Goal: Use online tool/utility

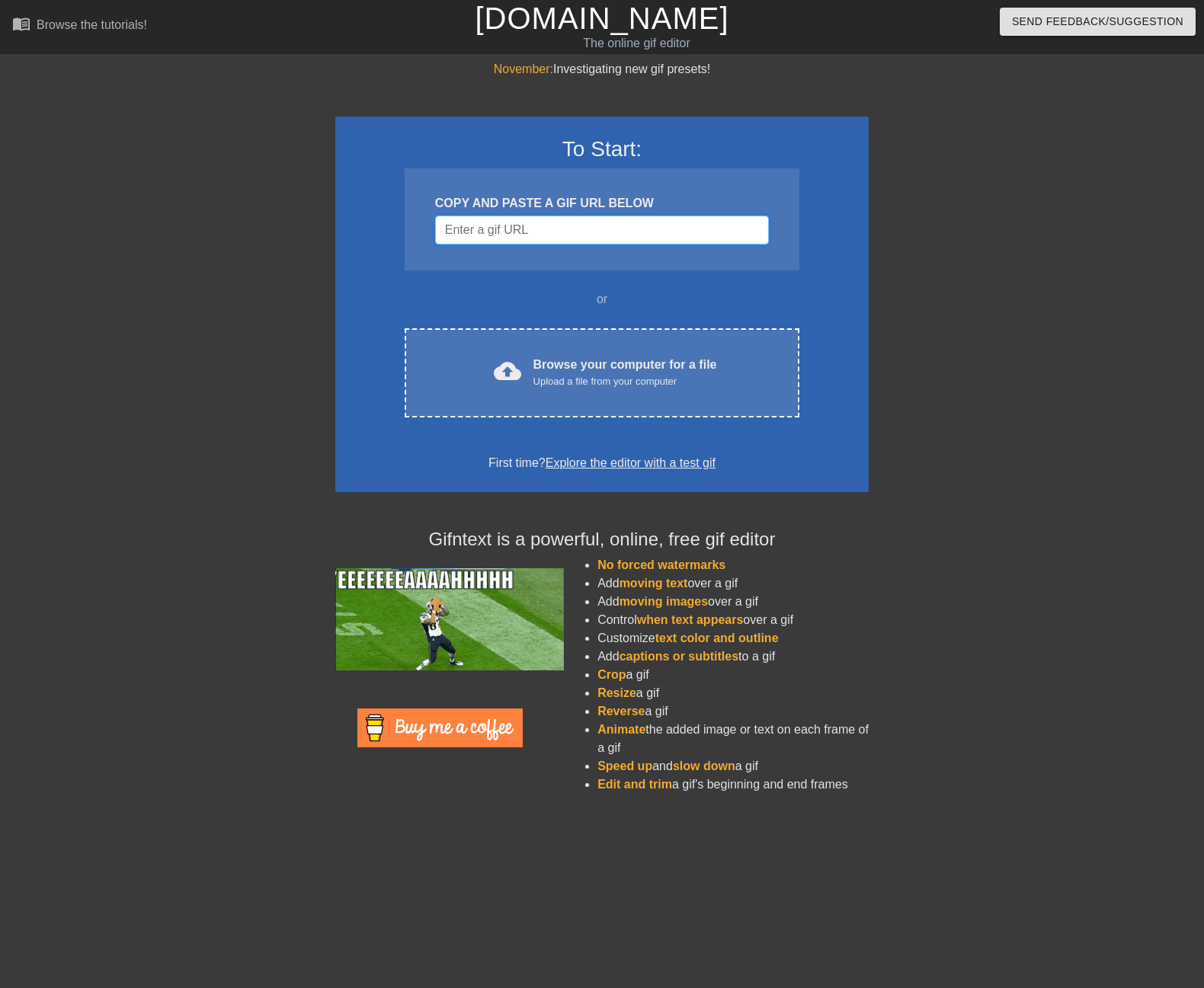
click at [513, 237] on input "Username" at bounding box center [602, 230] width 334 height 29
paste input "[URL][DOMAIN_NAME]"
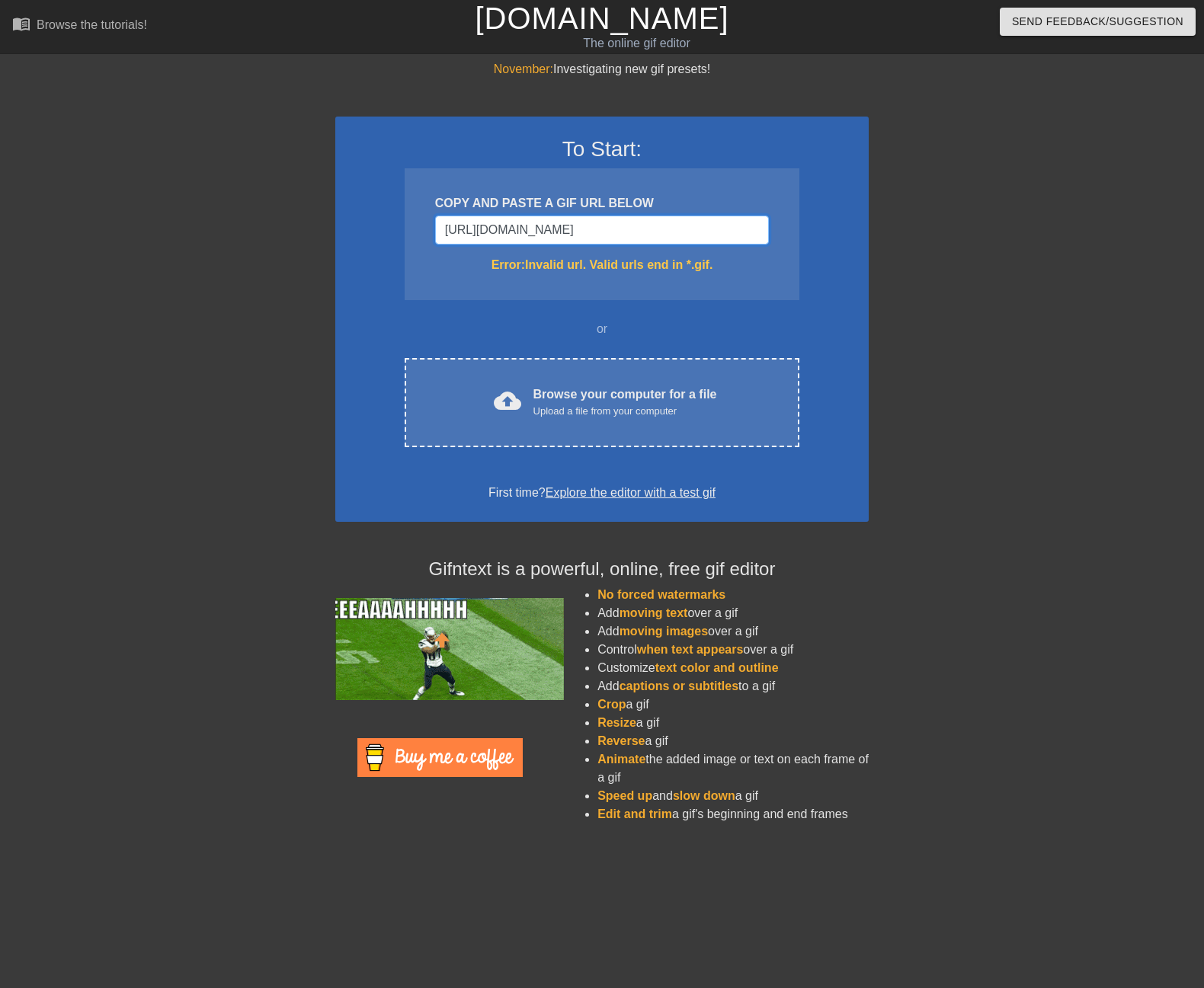
drag, startPoint x: 723, startPoint y: 233, endPoint x: 625, endPoint y: 226, distance: 98.2
click at [625, 226] on input "[URL][DOMAIN_NAME]" at bounding box center [602, 230] width 334 height 29
type input "[URL][DOMAIN_NAME]"
click at [864, 254] on div "To Start: COPY AND PASTE A GIF URL BELOW [URL][DOMAIN_NAME] Error: Invalid url.…" at bounding box center [602, 319] width 533 height 405
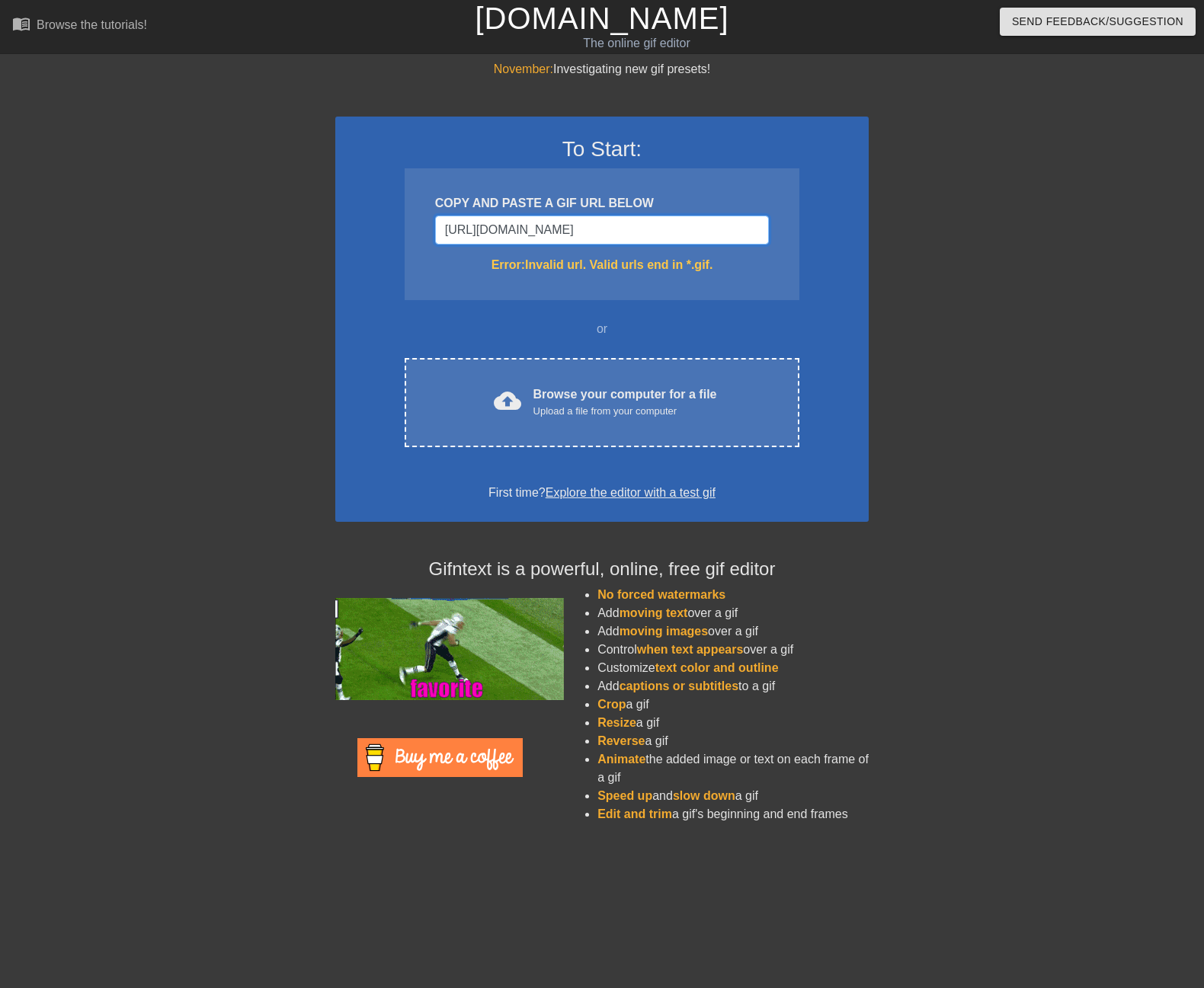
drag, startPoint x: 635, startPoint y: 232, endPoint x: 214, endPoint y: 203, distance: 422.0
click at [249, 200] on div "November: Investigating new gif presets! To Start: COPY AND PASTE A GIF URL BEL…" at bounding box center [602, 448] width 1204 height 776
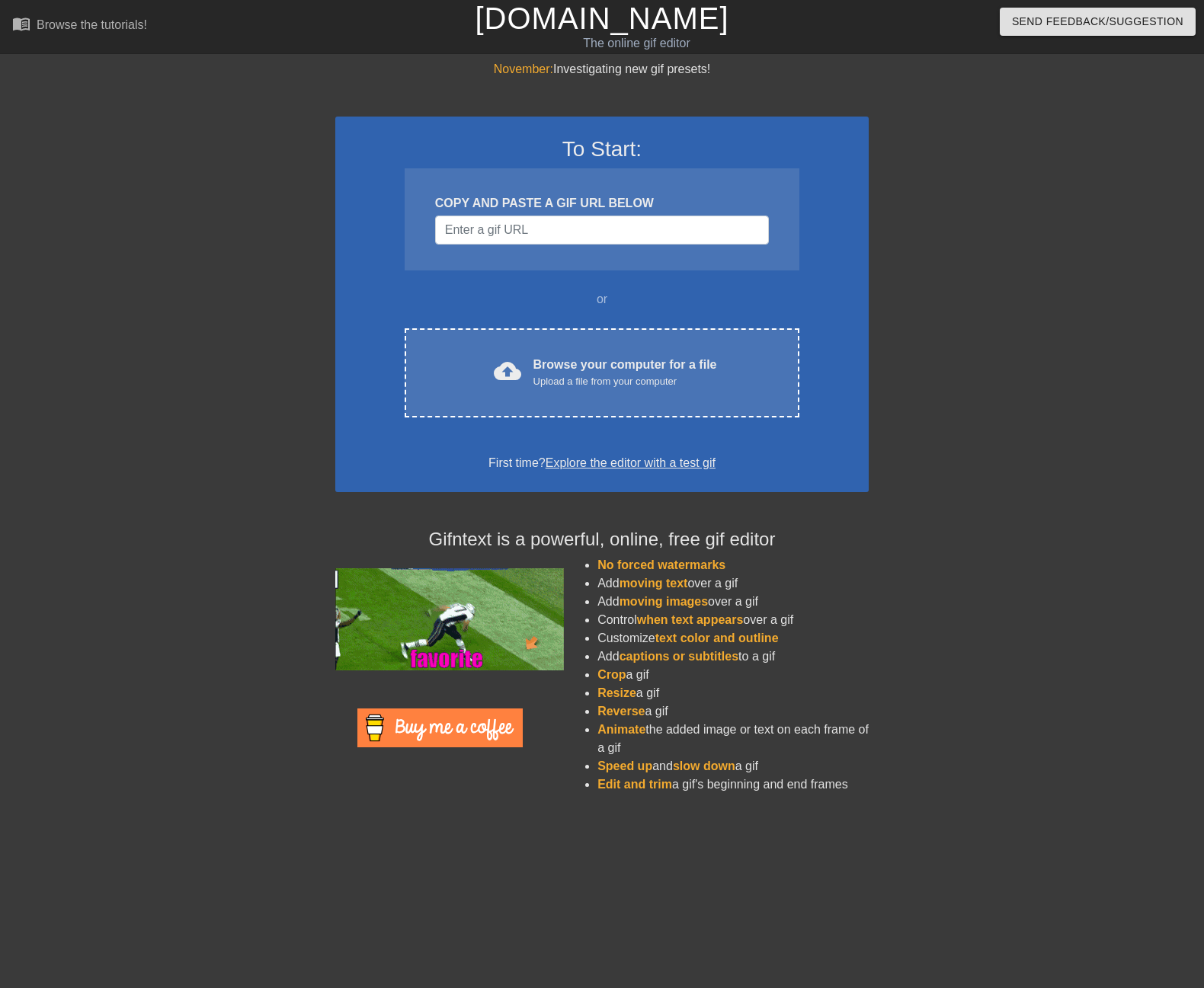
click at [1015, 294] on div at bounding box center [1001, 289] width 228 height 457
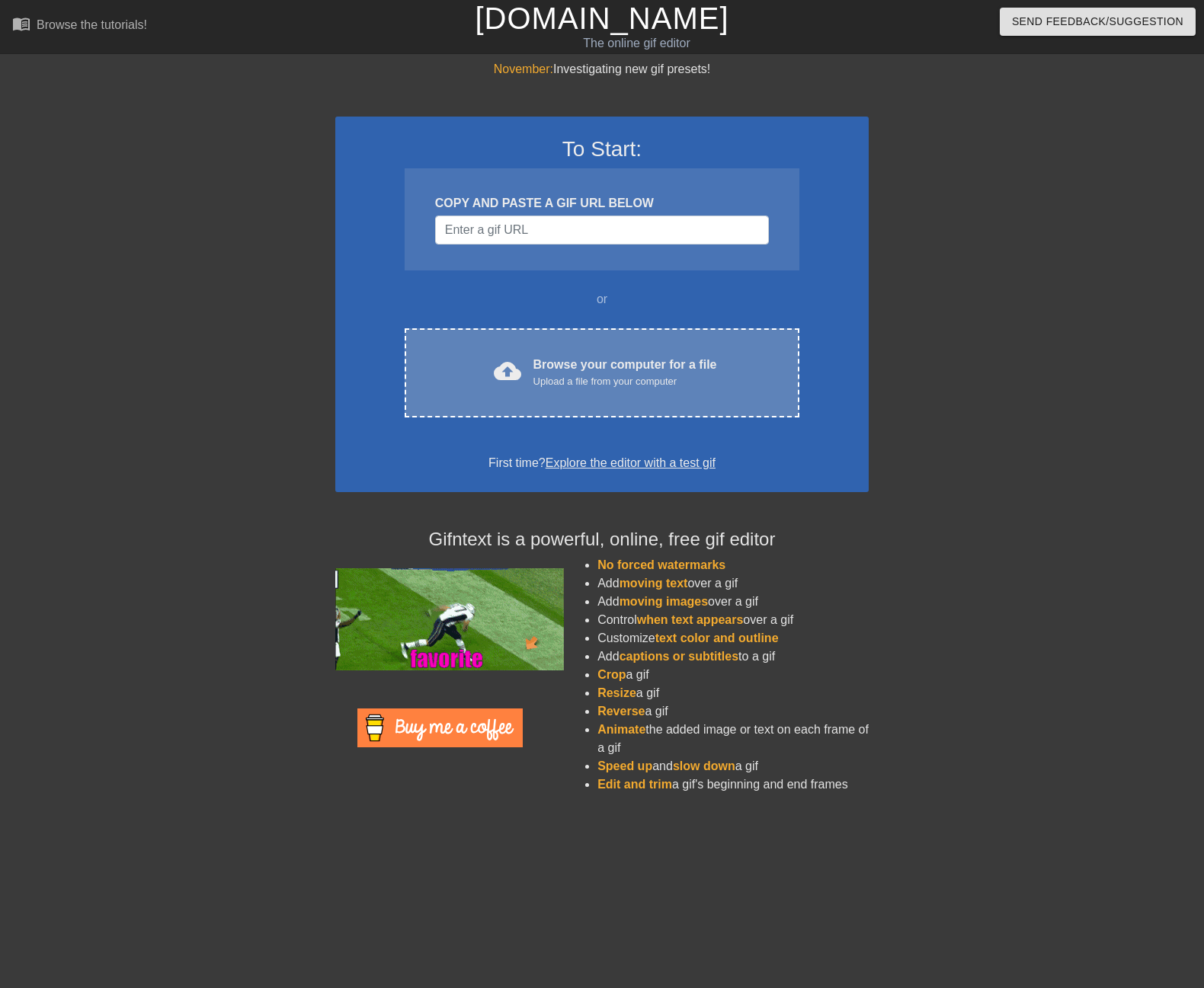
click at [542, 379] on div "Upload a file from your computer" at bounding box center [625, 382] width 184 height 15
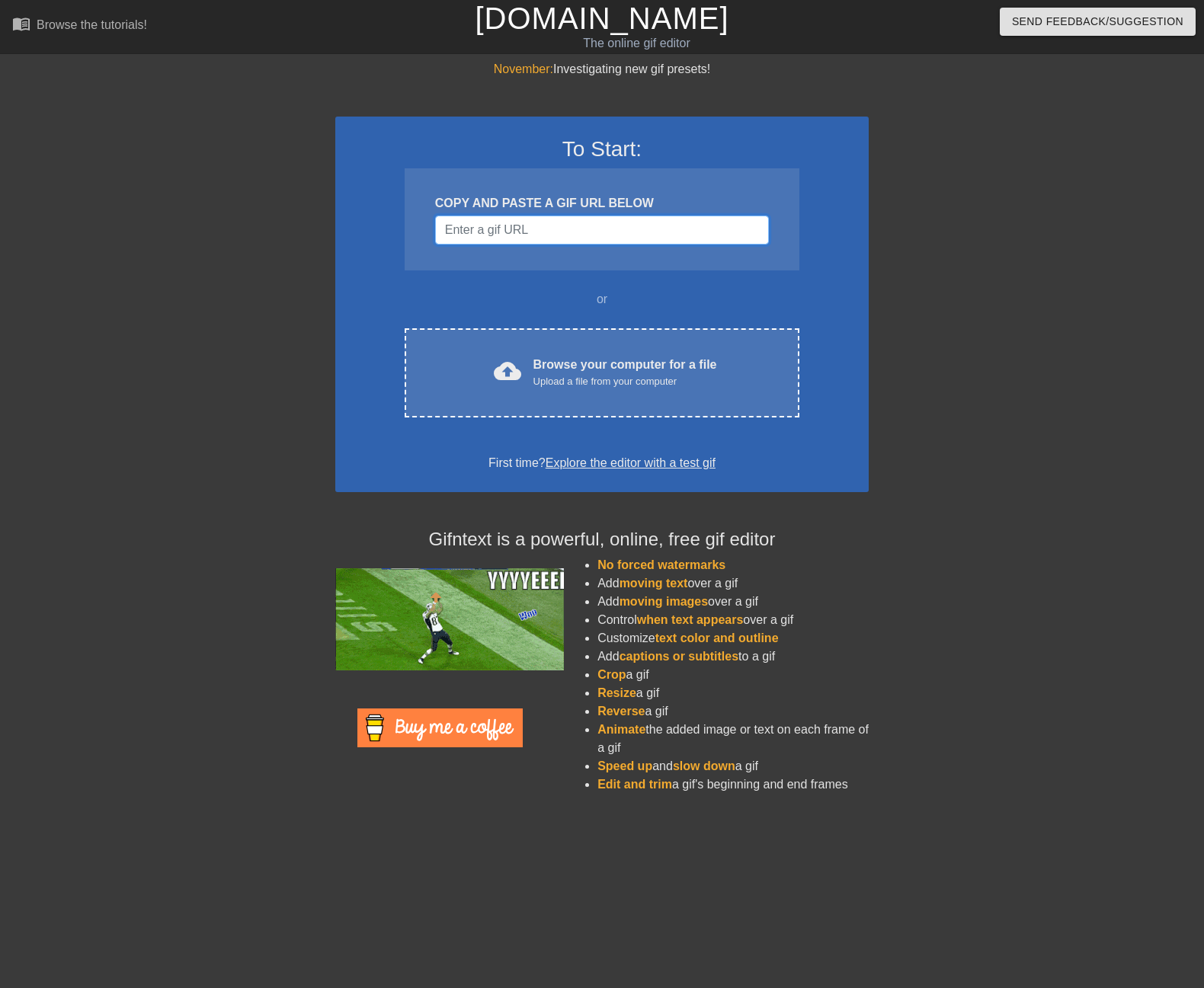
click at [543, 238] on input "Username" at bounding box center [602, 230] width 334 height 29
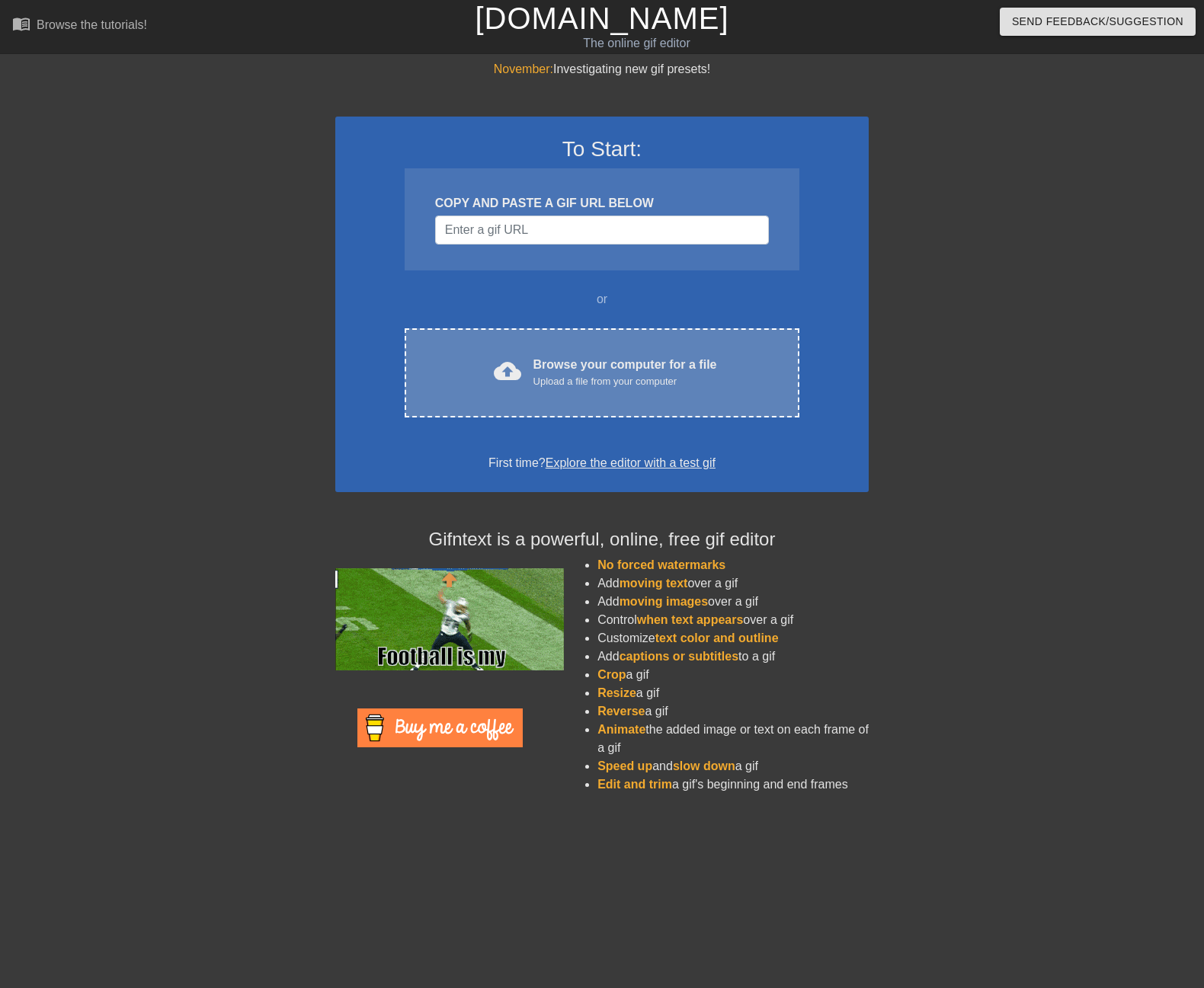
click at [662, 369] on div "Browse your computer for a file Upload a file from your computer" at bounding box center [625, 372] width 184 height 33
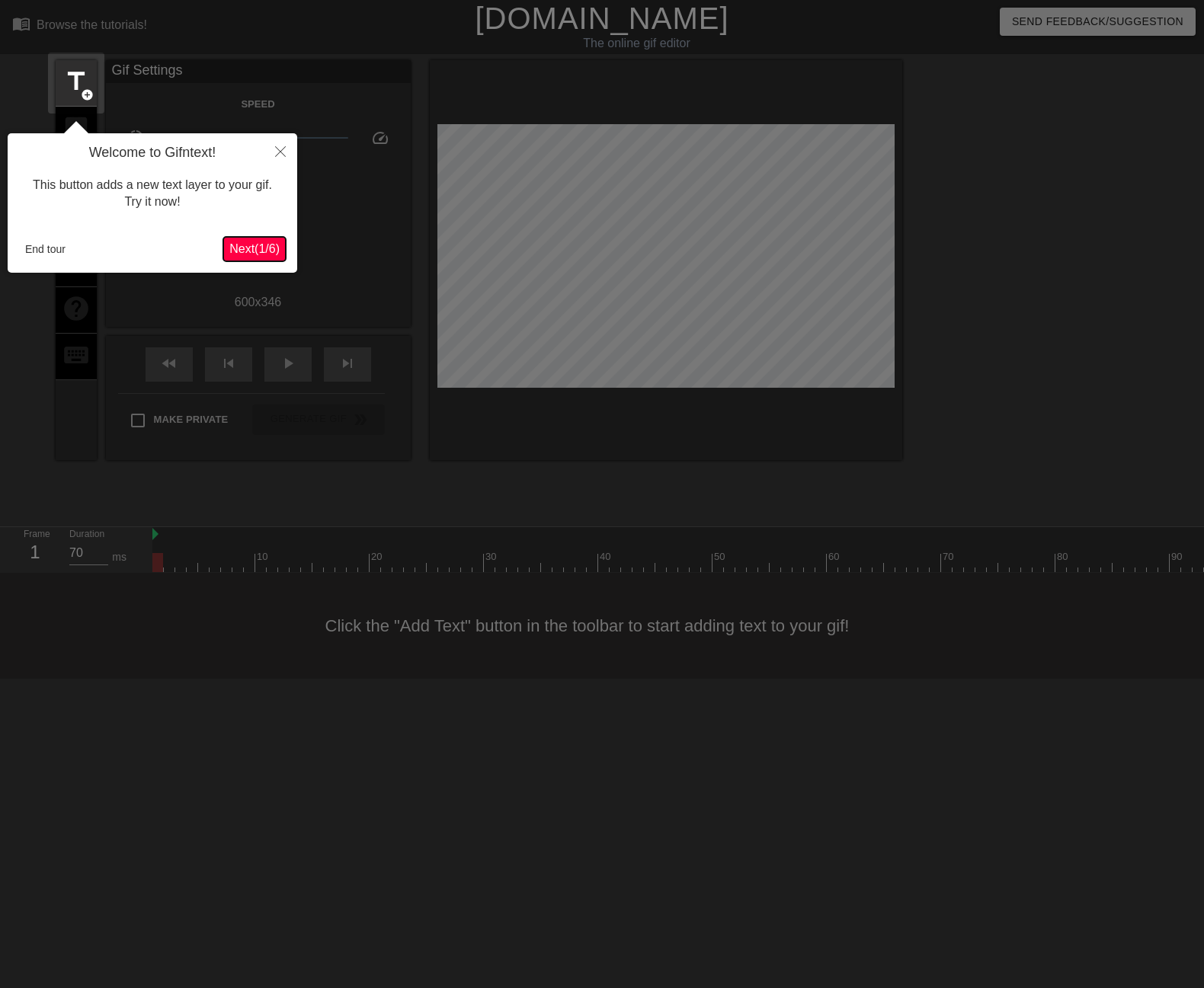
click at [263, 255] on span "Next ( 1 / 6 )" at bounding box center [255, 249] width 51 height 13
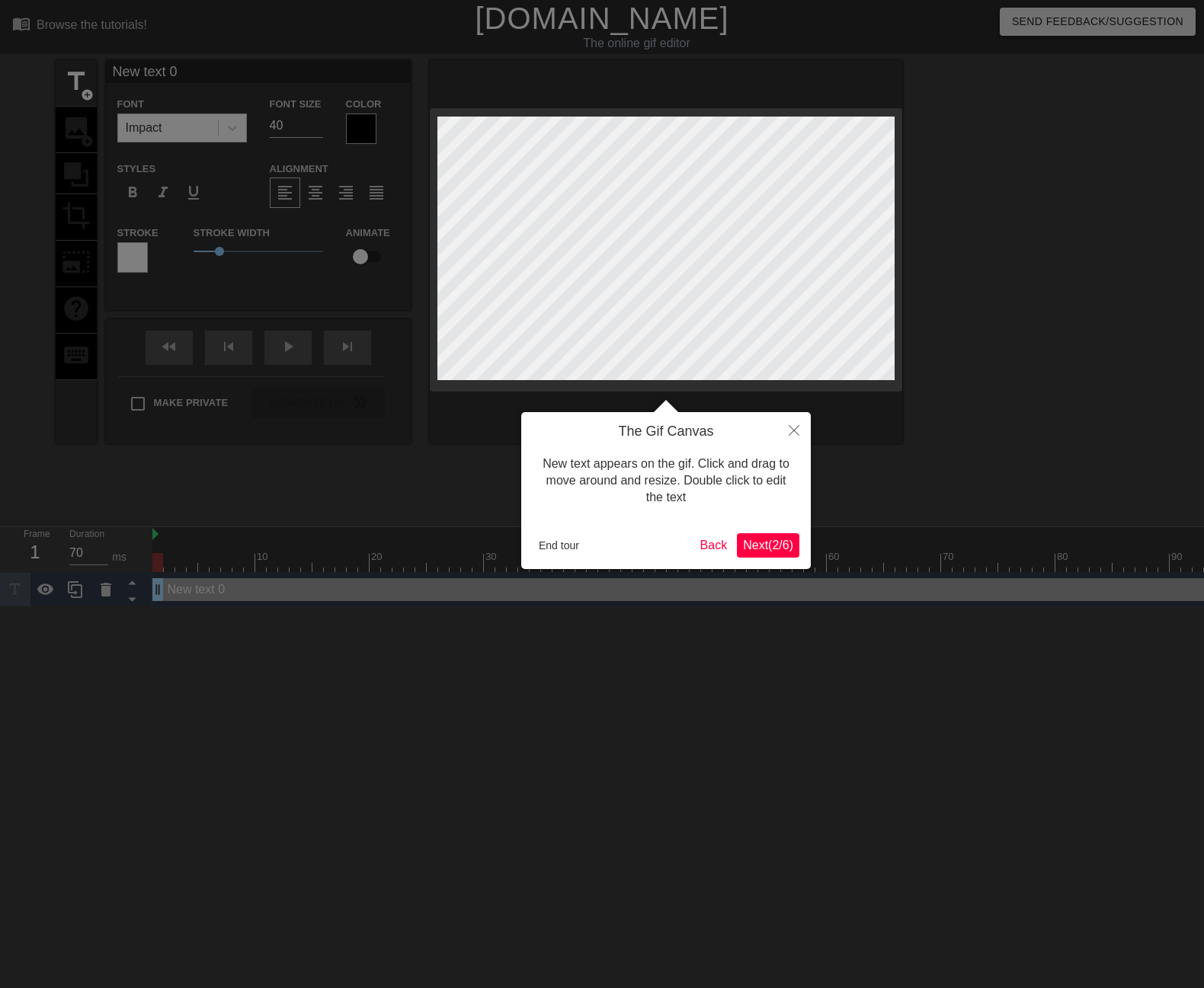
click at [769, 551] on span "Next ( 2 / 6 )" at bounding box center [768, 545] width 51 height 13
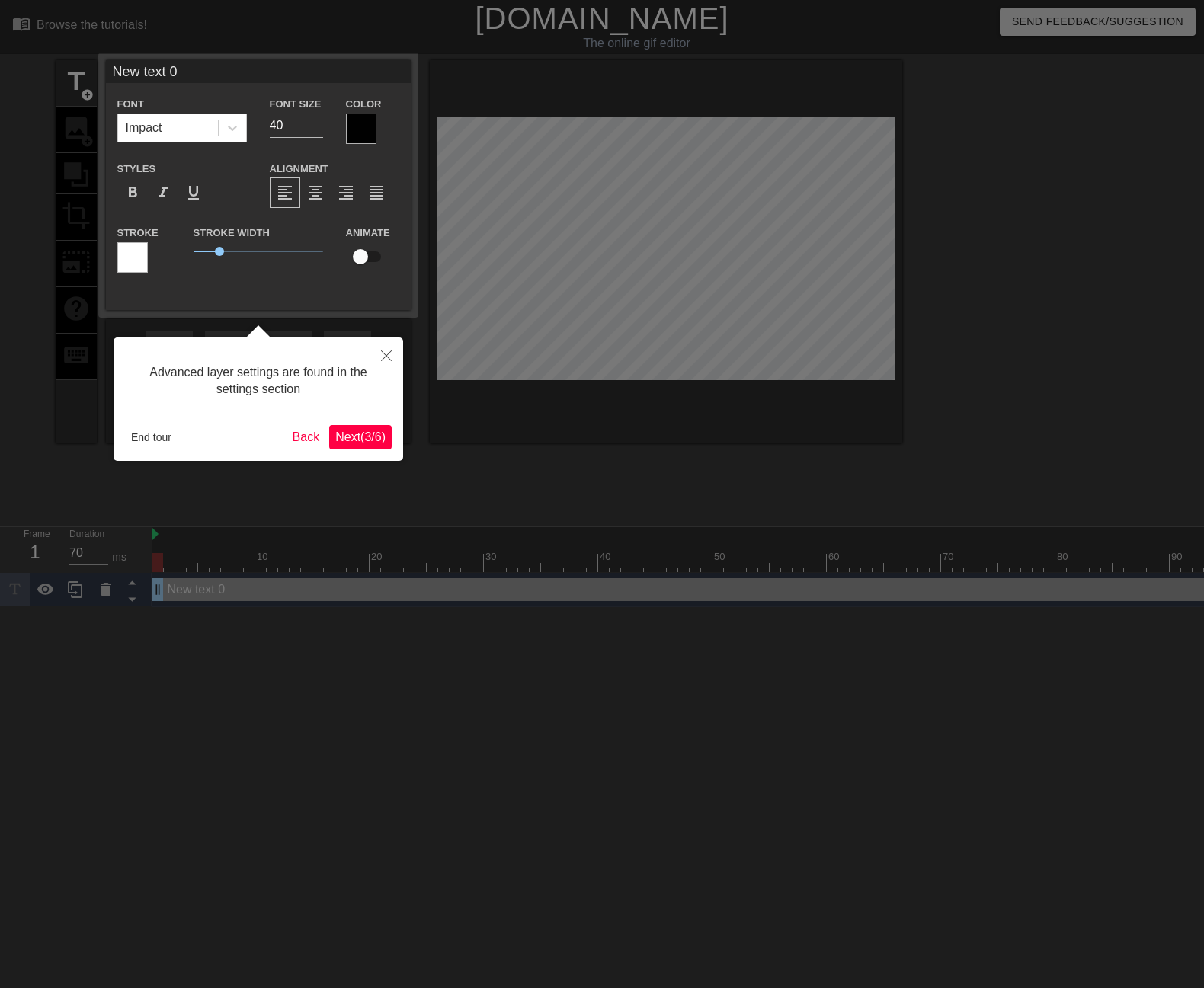
click at [366, 439] on span "Next ( 3 / 6 )" at bounding box center [361, 437] width 51 height 13
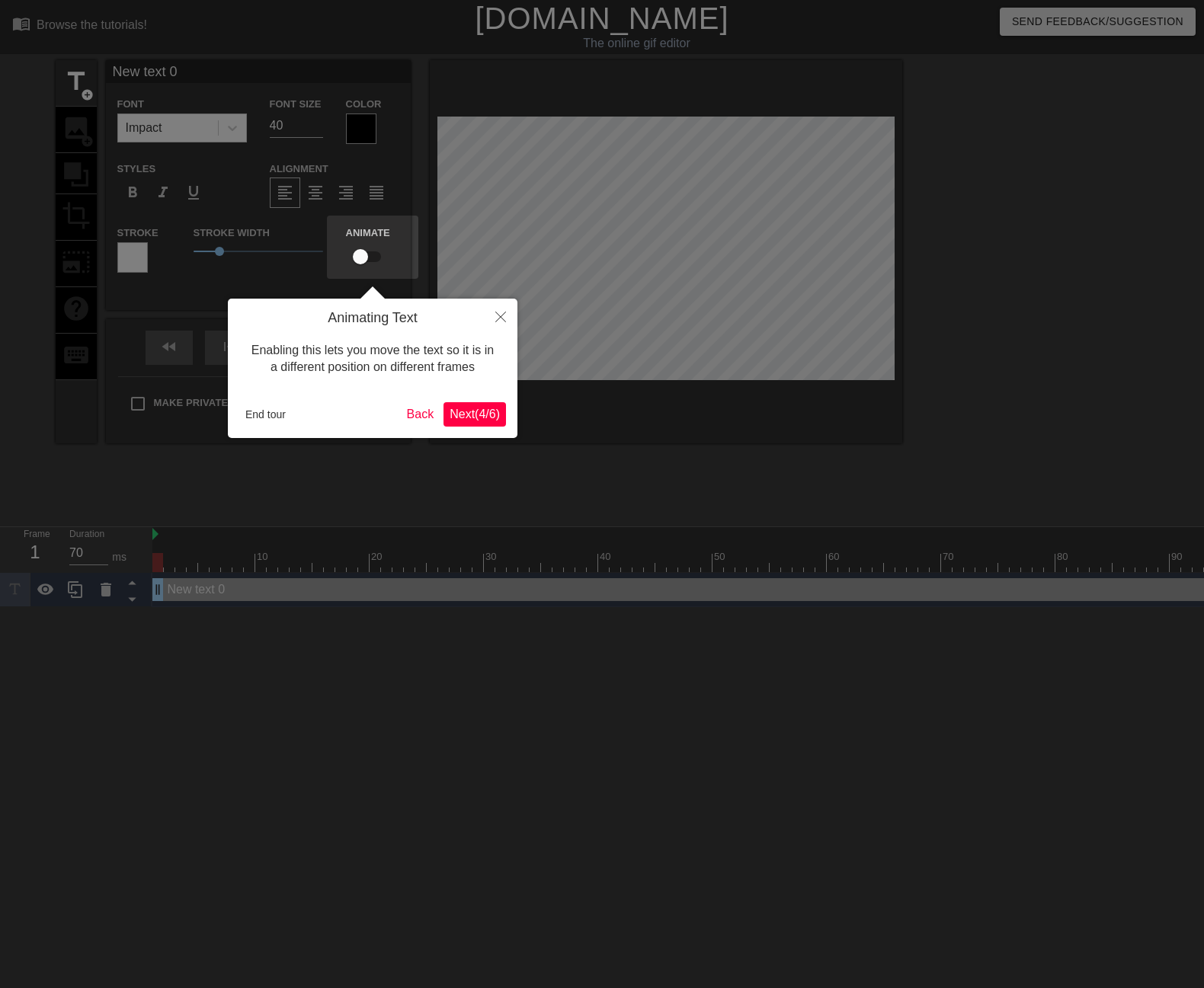
click at [477, 412] on span "Next ( 4 / 6 )" at bounding box center [475, 414] width 51 height 13
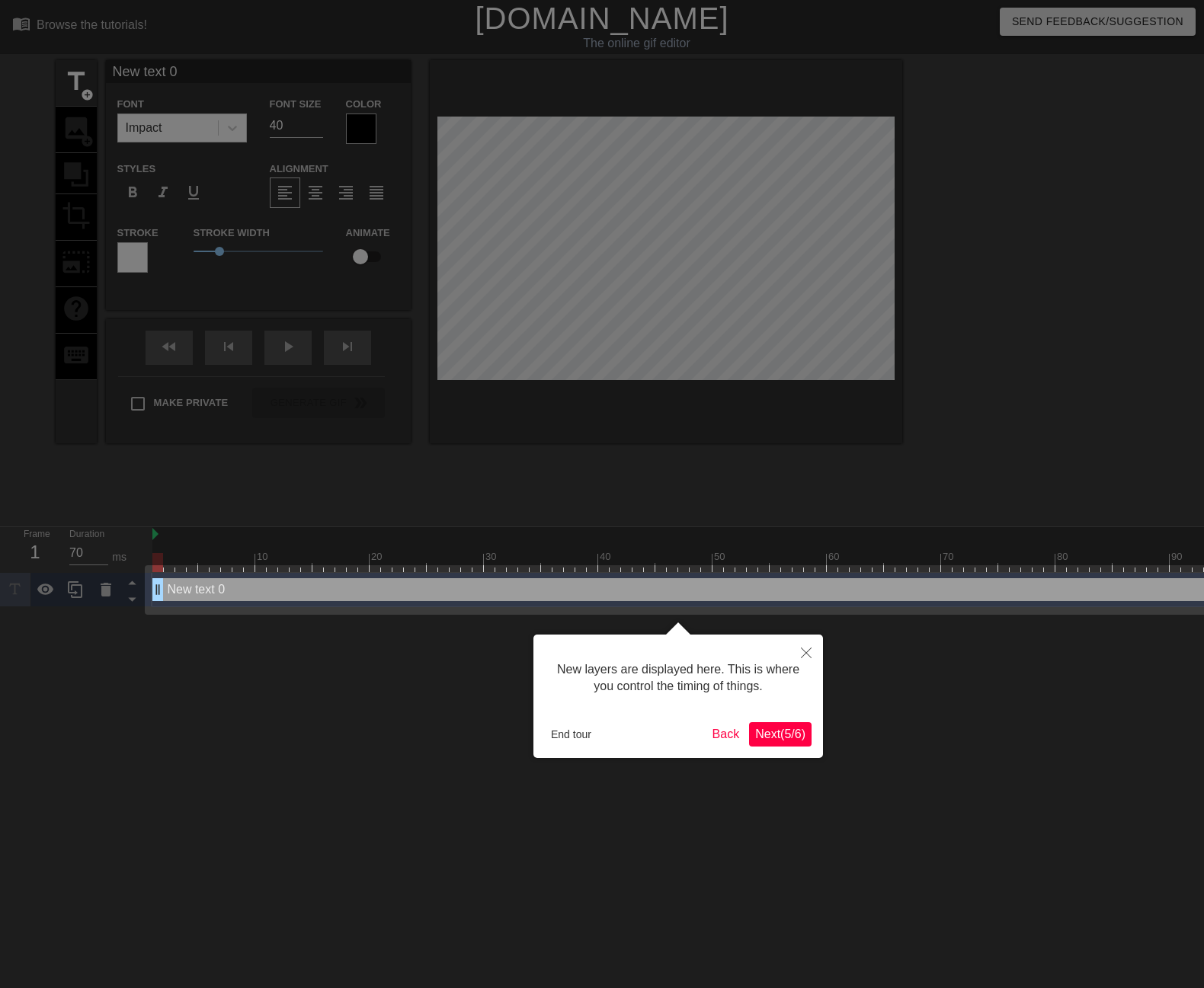
click at [801, 736] on span "Next ( 5 / 6 )" at bounding box center [781, 734] width 51 height 13
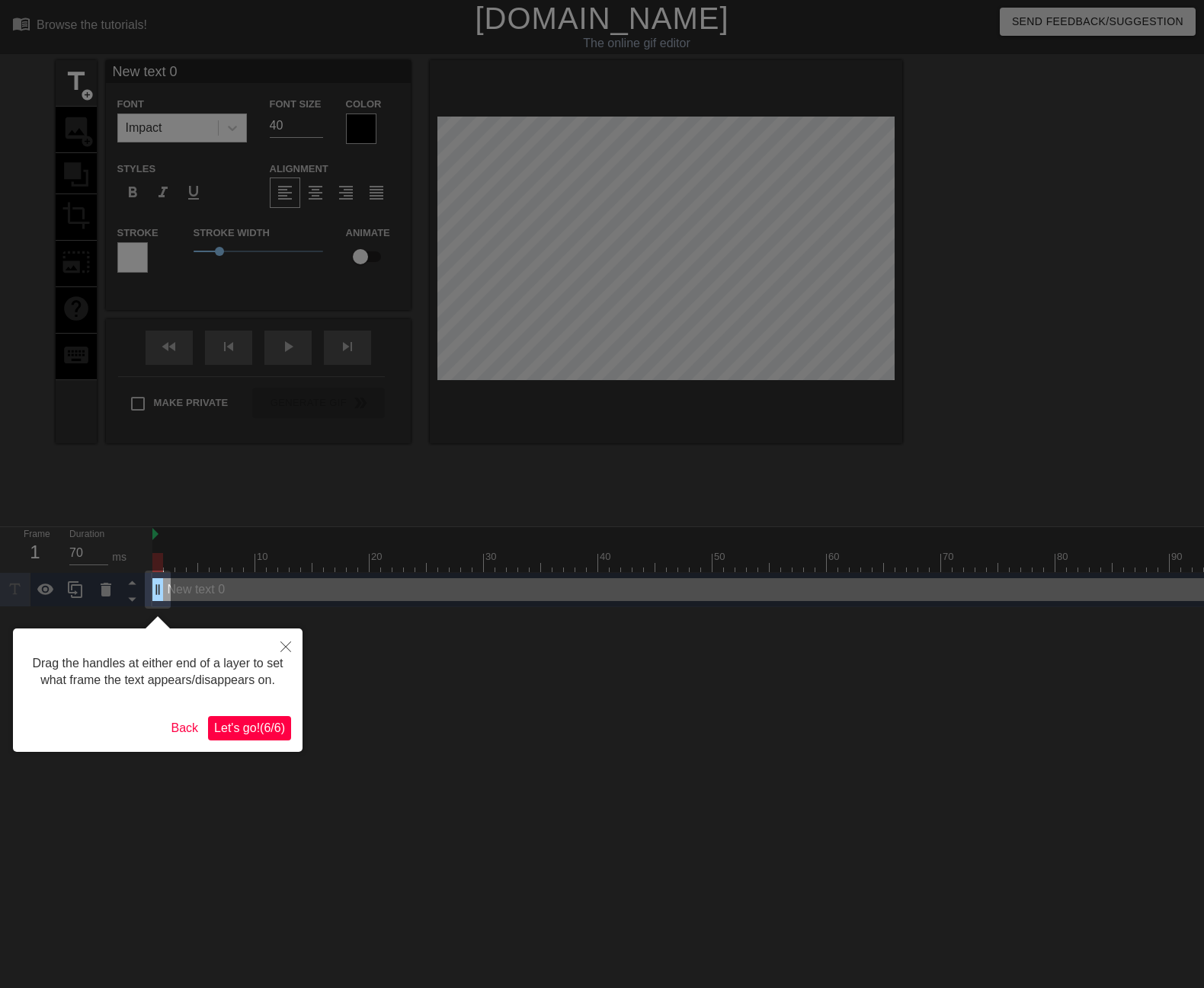
click at [252, 723] on span "Let's go! ( 6 / 6 )" at bounding box center [249, 728] width 71 height 13
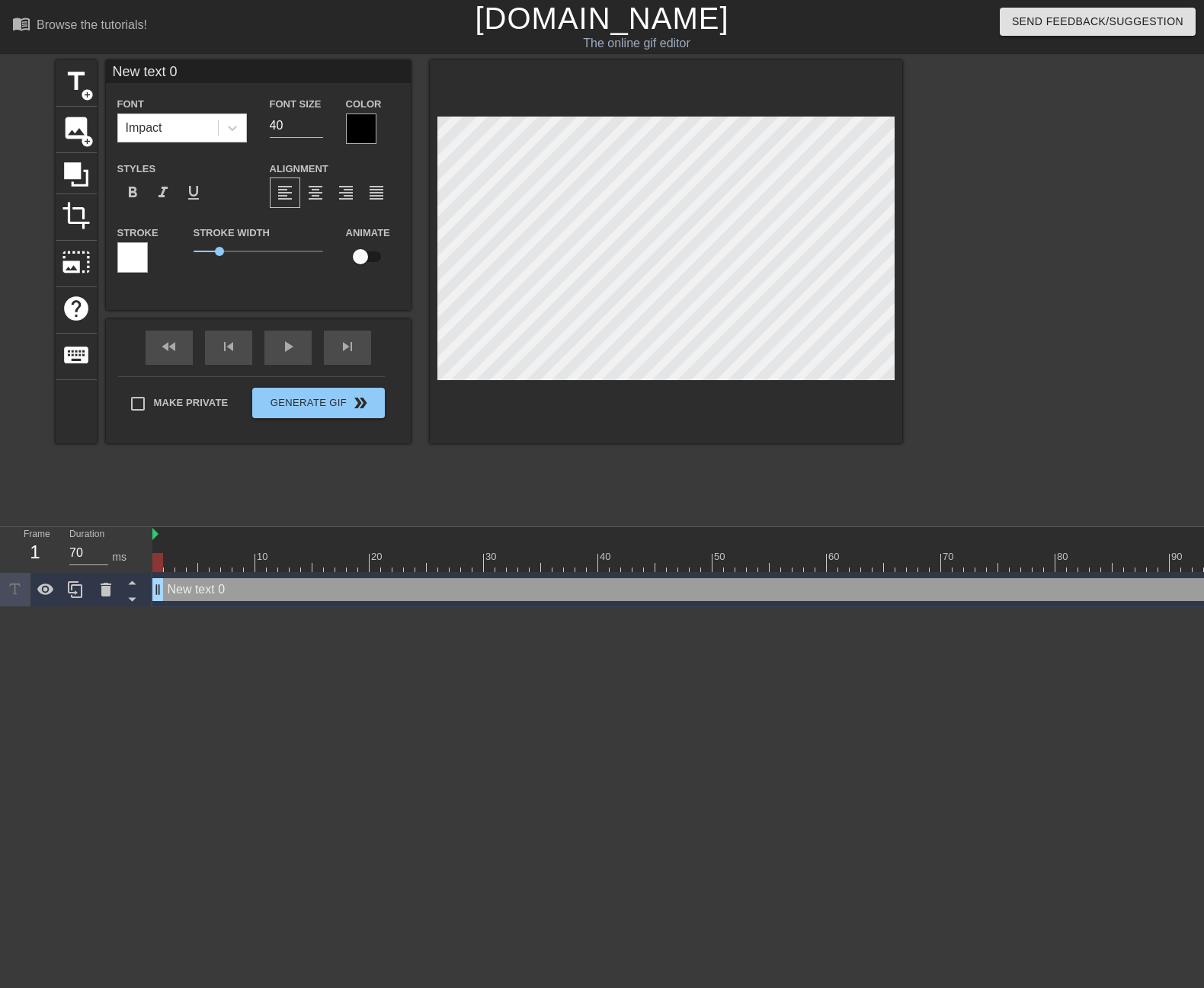
click at [185, 75] on input "New text 0" at bounding box center [258, 71] width 305 height 23
drag, startPoint x: 194, startPoint y: 71, endPoint x: 51, endPoint y: 68, distance: 143.0
click at [50, 67] on div "title add_circle image add_circle crop photo_size_select_large help keyboard Ne…" at bounding box center [602, 289] width 1204 height 457
type input "ragnaros players logging in to brick my keys"
click at [301, 125] on input "40" at bounding box center [296, 125] width 53 height 24
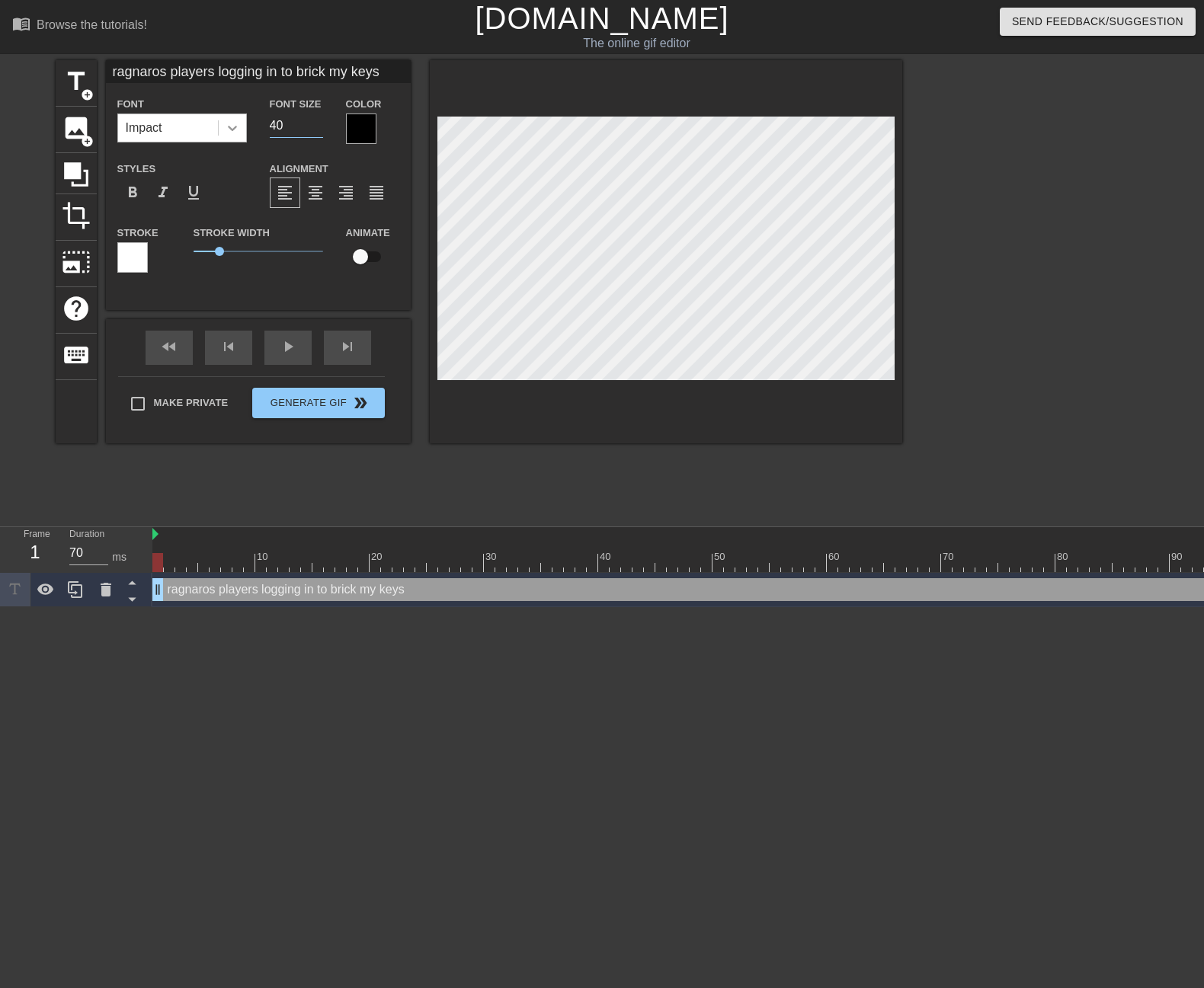
drag, startPoint x: 301, startPoint y: 125, endPoint x: 245, endPoint y: 126, distance: 56.0
click at [245, 126] on div "Font Impact Font Size 40 Color" at bounding box center [258, 119] width 305 height 50
type input "25"
drag, startPoint x: 288, startPoint y: 130, endPoint x: 265, endPoint y: 127, distance: 23.2
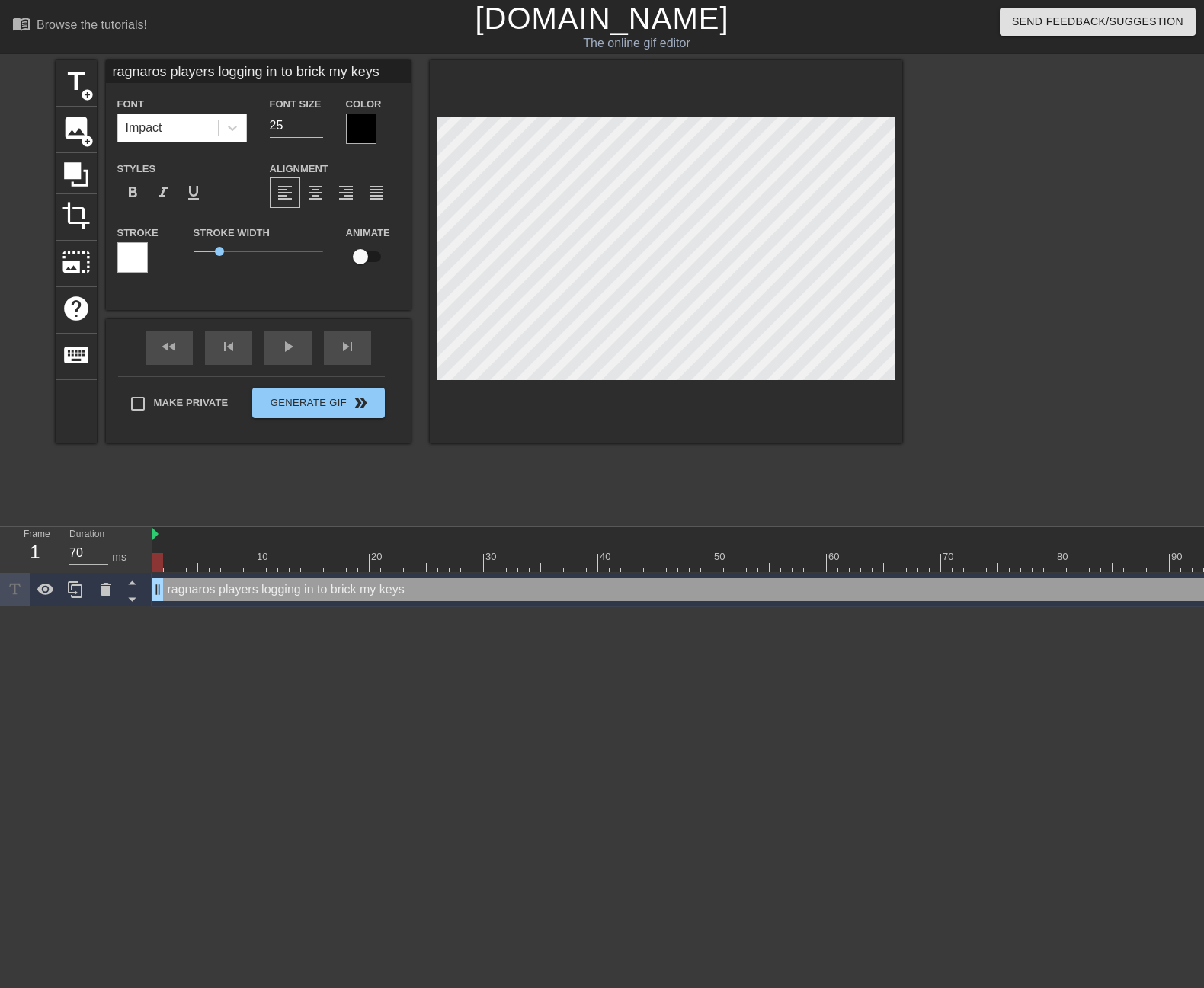
click at [265, 127] on div "Font Size 25" at bounding box center [296, 119] width 76 height 50
type input "30"
click at [783, 478] on div "title add_circle image add_circle crop photo_size_select_large help keyboard ra…" at bounding box center [479, 289] width 847 height 457
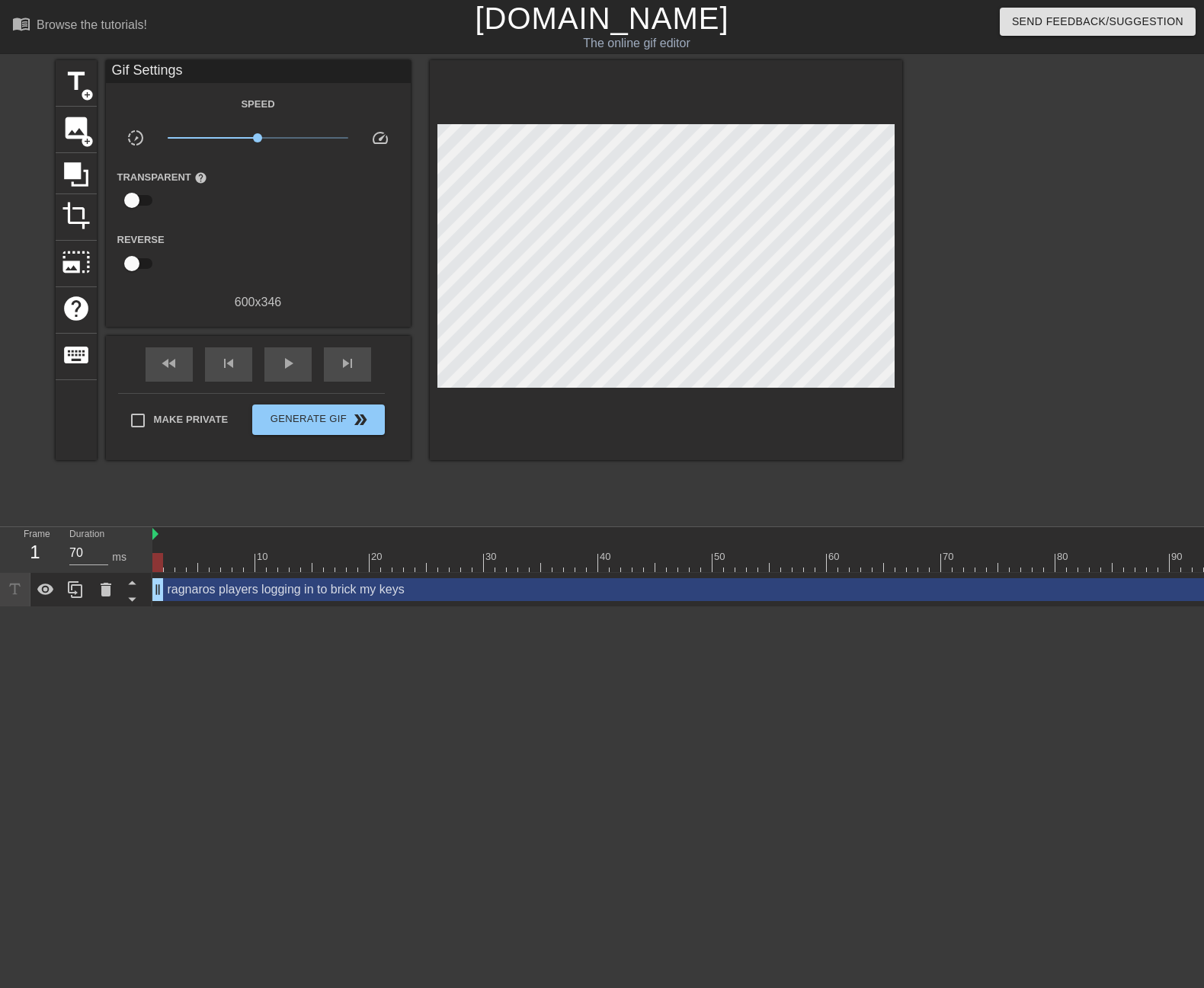
drag, startPoint x: 851, startPoint y: 802, endPoint x: 833, endPoint y: 792, distance: 20.6
click at [850, 607] on html "menu_book Browse the tutorials! Gifntext.com The online gif editor Send Feedbac…" at bounding box center [602, 303] width 1204 height 607
click at [302, 414] on span "Generate Gif double_arrow" at bounding box center [318, 420] width 120 height 18
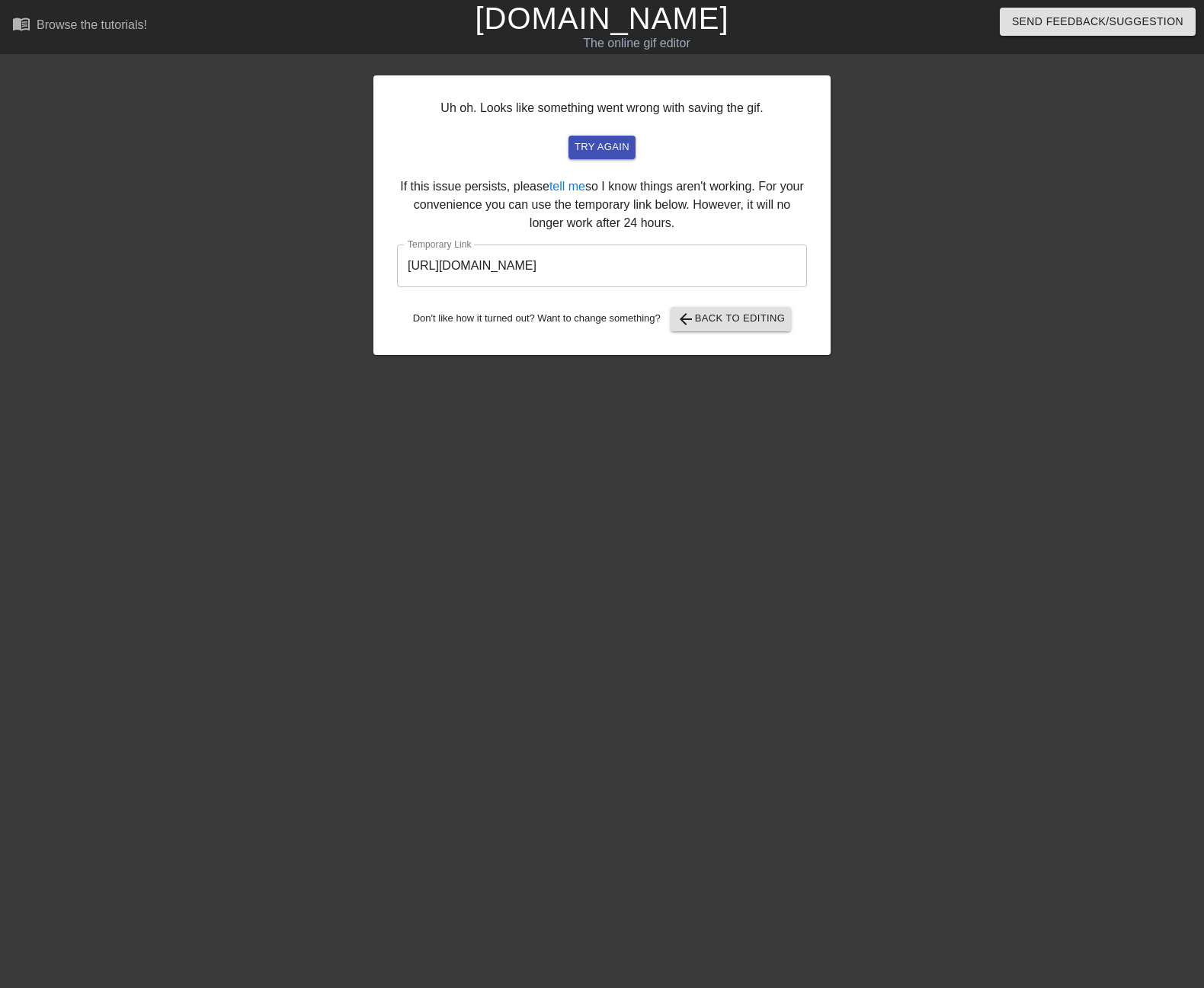
click at [699, 243] on div "Uh oh. Looks like something went wrong with saving the gif. try again If this i…" at bounding box center [602, 216] width 458 height 280
click at [759, 284] on input "https://www.gifntext.com/temp_generations/ToKRTO9E.gif" at bounding box center [602, 265] width 410 height 42
drag, startPoint x: 747, startPoint y: 268, endPoint x: 331, endPoint y: 264, distance: 416.0
click at [331, 264] on div "Uh oh. Looks like something went wrong with saving the gif. try again If this i…" at bounding box center [602, 289] width 1204 height 457
